Goal: Check status: Check status

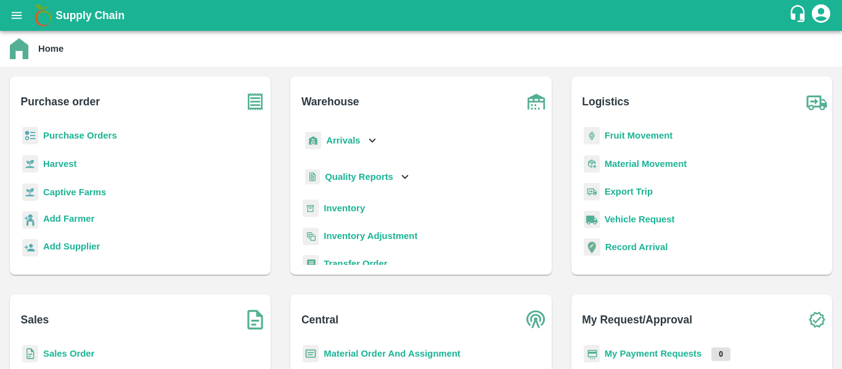
click at [614, 134] on b "Fruit Movement" at bounding box center [639, 136] width 68 height 10
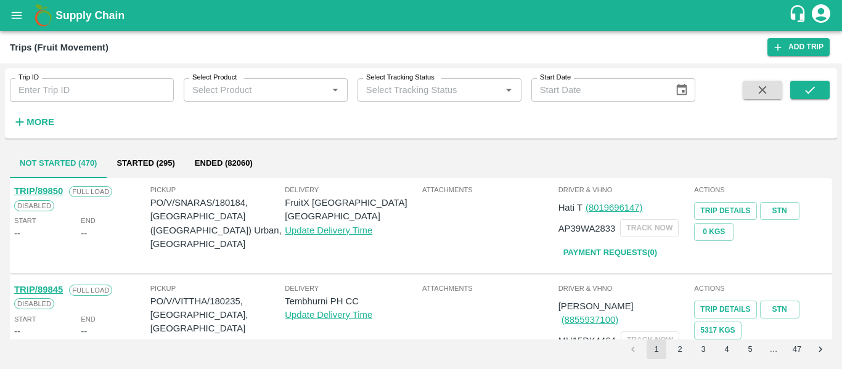
click at [76, 90] on input "Trip ID" at bounding box center [92, 89] width 164 height 23
paste input "89752"
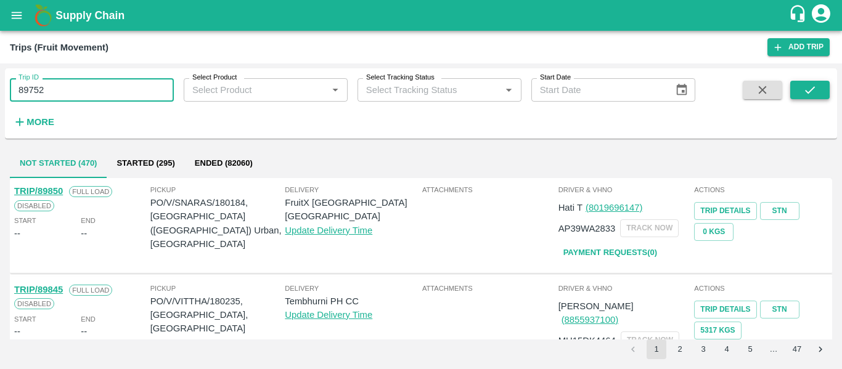
type input "89752"
click at [811, 89] on icon "submit" at bounding box center [810, 90] width 14 height 14
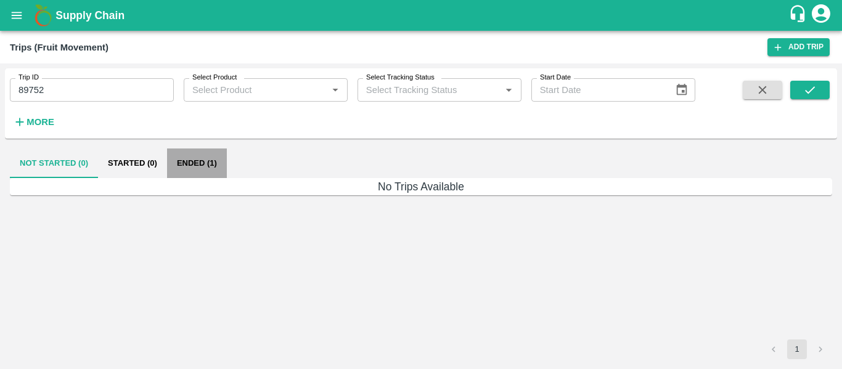
click at [210, 170] on button "Ended (1)" at bounding box center [197, 164] width 60 height 30
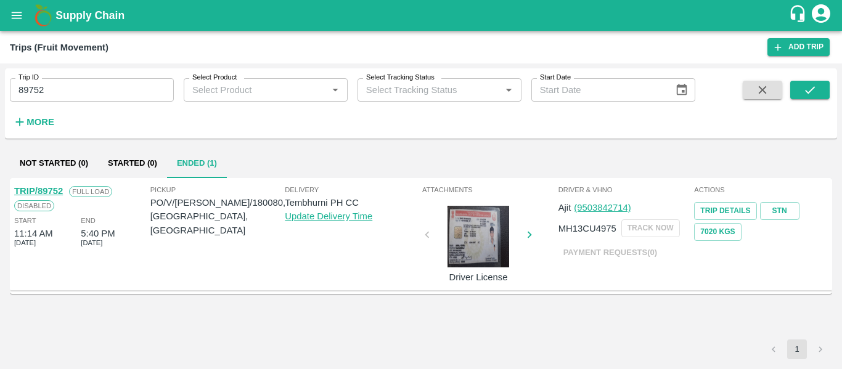
click at [51, 187] on link "TRIP/89752" at bounding box center [38, 191] width 49 height 10
